Goal: Information Seeking & Learning: Learn about a topic

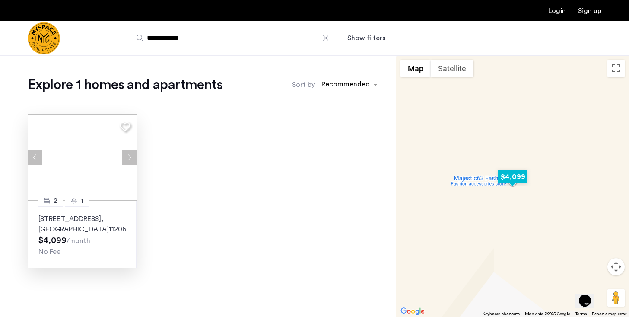
click at [75, 229] on p "[STREET_ADDRESS]" at bounding box center [81, 224] width 87 height 21
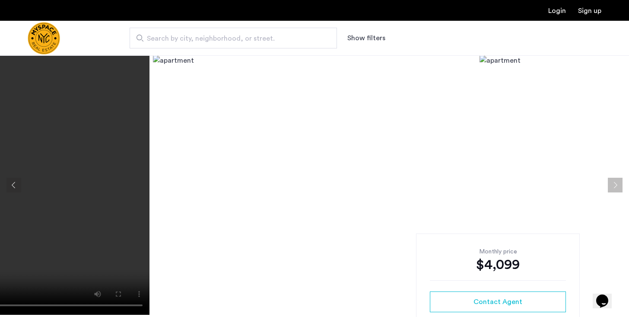
scroll to position [212, 0]
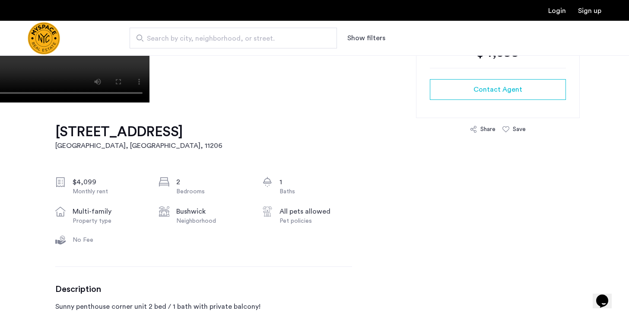
drag, startPoint x: 54, startPoint y: 121, endPoint x: 152, endPoint y: 156, distance: 104.7
copy h1 "594 Bushwick Ave, Bushwick, Brooklyn, NY, 11206, Unit 608"
